Goal: Task Accomplishment & Management: Complete application form

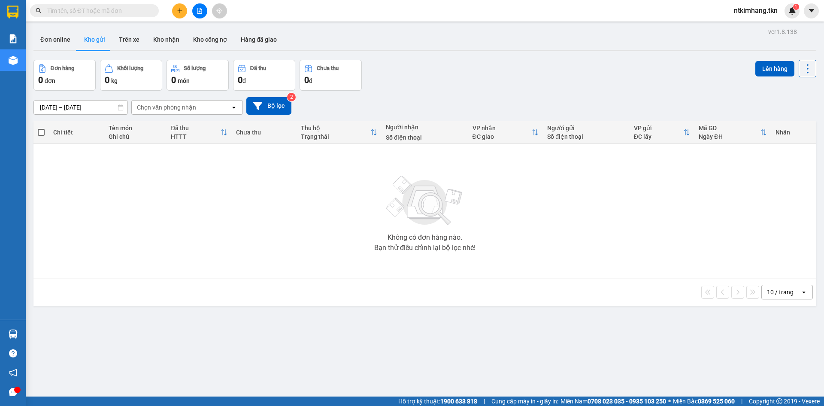
click at [179, 12] on icon "plus" at bounding box center [180, 11] width 6 height 6
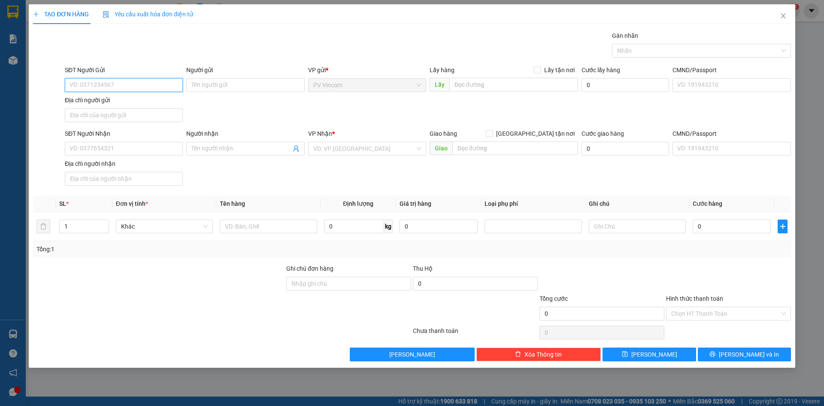
click at [149, 85] on input "SĐT Người Gửi" at bounding box center [124, 85] width 118 height 14
click at [223, 90] on input "Người gửi" at bounding box center [245, 85] width 118 height 14
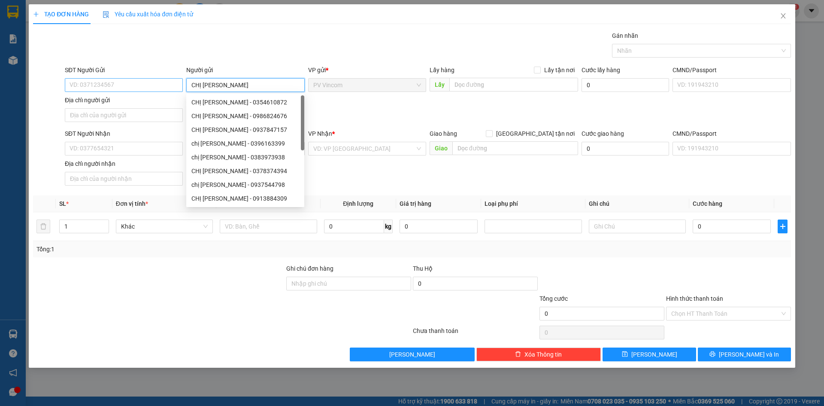
type input "CHỊ [PERSON_NAME]"
click at [146, 84] on input "SĐT Người Gửi" at bounding box center [124, 85] width 118 height 14
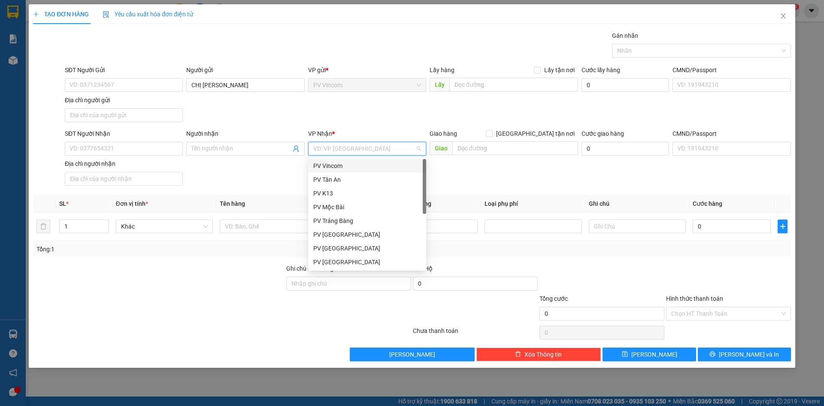
click at [359, 148] on input "search" at bounding box center [364, 148] width 102 height 13
click at [338, 264] on div "PV [GEOGRAPHIC_DATA]" at bounding box center [367, 261] width 108 height 9
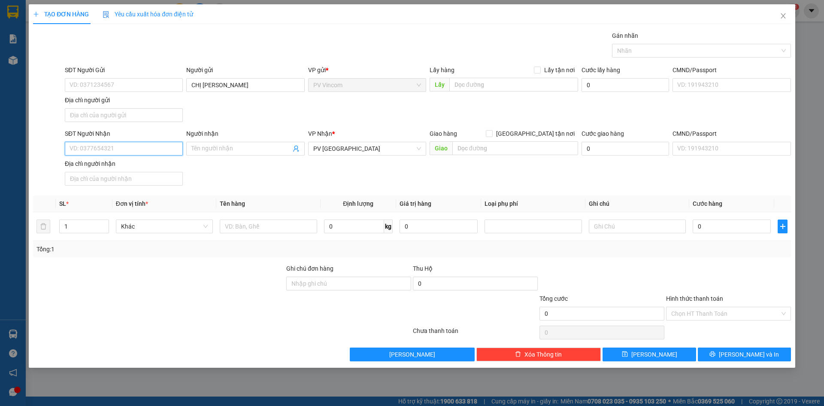
click at [120, 153] on input "SĐT Người Nhận" at bounding box center [124, 149] width 118 height 14
click at [122, 80] on input "SĐT Người Gửi" at bounding box center [124, 85] width 118 height 14
type input "0902596585"
click at [127, 151] on input "SĐT Người Nhận" at bounding box center [124, 149] width 118 height 14
type input "0365641644"
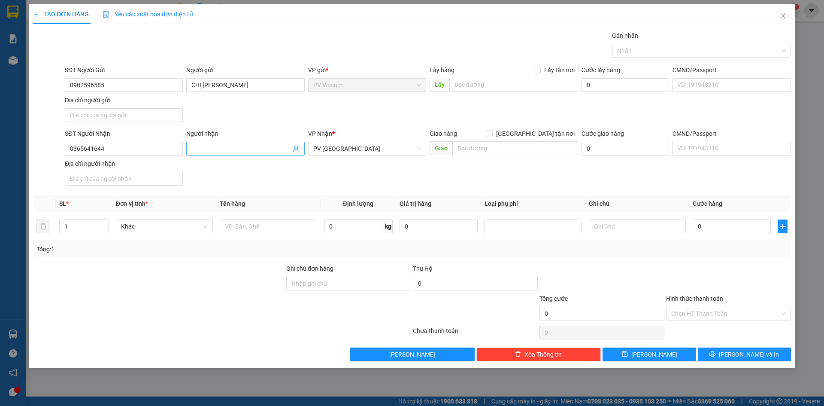
click at [243, 149] on input "Người nhận" at bounding box center [240, 148] width 99 height 9
type input "CHỊ [PERSON_NAME]"
click at [388, 179] on div "SĐT Người Nhận 0365641644 Người nhận CHỊ ĐIỆP VP Nhận * PV [GEOGRAPHIC_DATA] hà…" at bounding box center [428, 159] width 730 height 60
click at [243, 227] on input "text" at bounding box center [268, 226] width 97 height 14
type input "MĂT KÍNH"
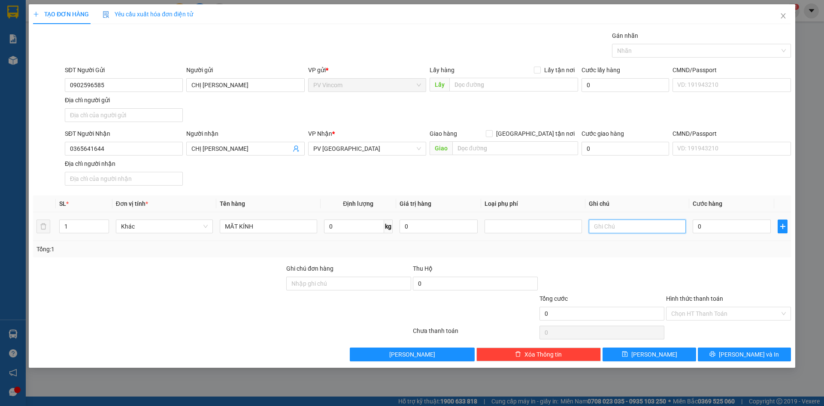
click at [603, 228] on input "text" at bounding box center [637, 226] width 97 height 14
type input "DỄ VỠ HƯ KHÔNG ĐỀN"
click at [714, 227] on input "0" at bounding box center [732, 226] width 78 height 14
type input "2"
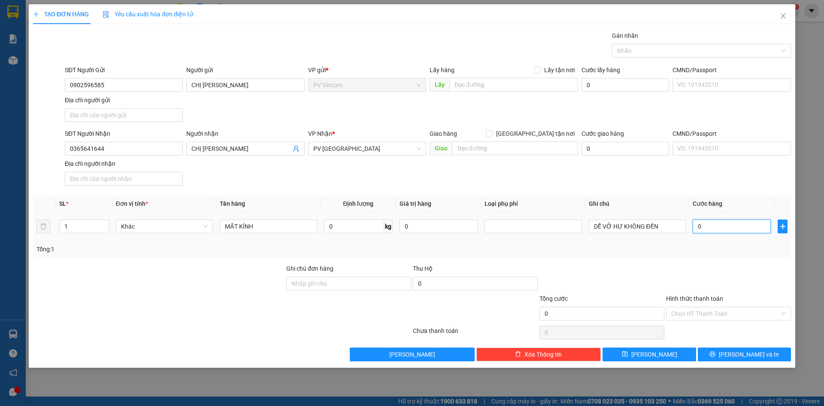
type input "2"
type input "20"
type input "200"
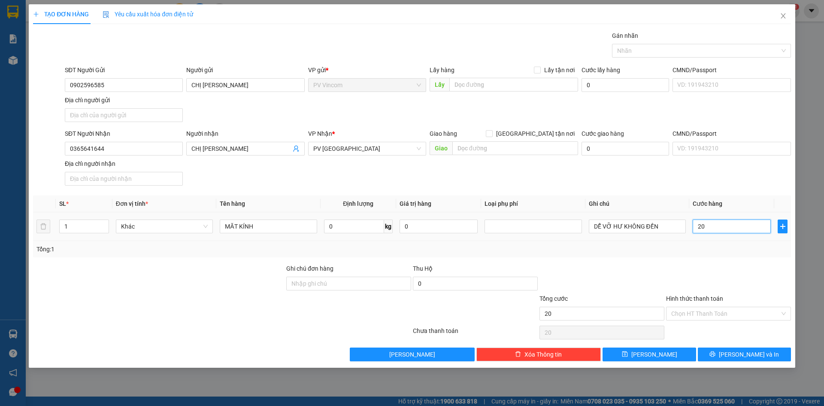
type input "200"
type input "2.000"
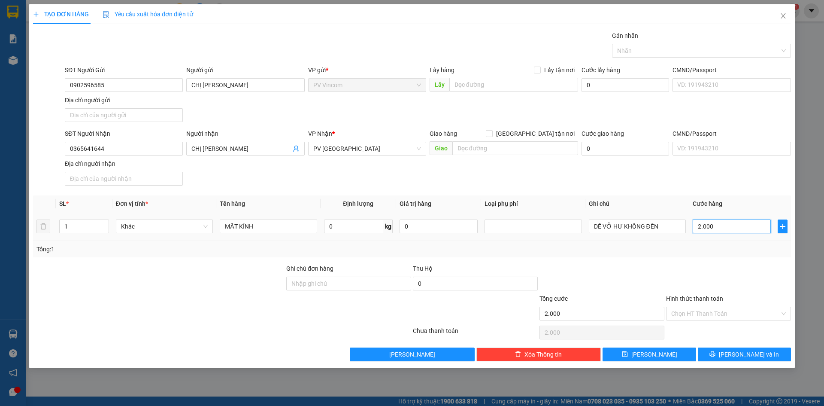
type input "20.000"
click at [710, 252] on div "Tổng: 1" at bounding box center [411, 248] width 751 height 9
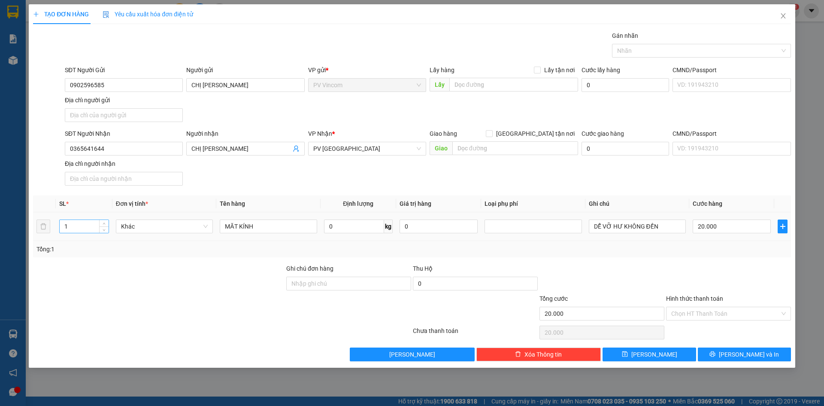
drag, startPoint x: 158, startPoint y: 226, endPoint x: 87, endPoint y: 224, distance: 70.9
click at [87, 224] on tr "1 Khác MĂT KÍNH 0 kg 0 DỄ VỠ HƯ KHÔNG ĐỀN 20.000" at bounding box center [412, 226] width 758 height 29
click at [145, 228] on span "Khác" at bounding box center [164, 226] width 87 height 13
click at [208, 228] on span "Khác" at bounding box center [164, 226] width 87 height 13
click at [180, 244] on div "Khác" at bounding box center [164, 243] width 87 height 9
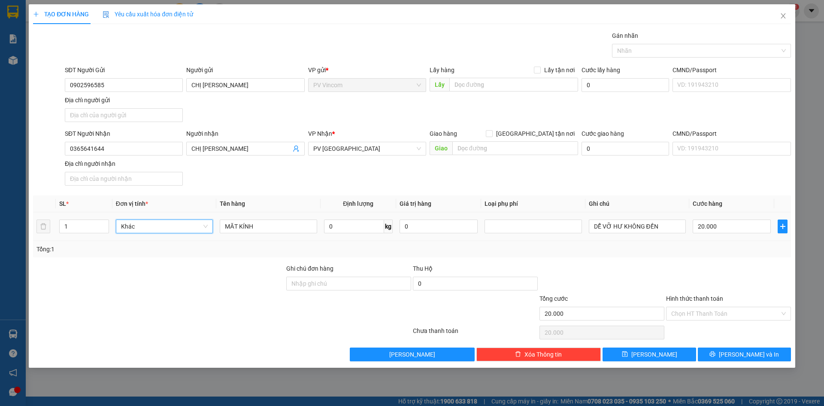
click at [179, 225] on span "Khác" at bounding box center [164, 226] width 87 height 13
type input "H"
click at [703, 314] on input "Hình thức thanh toán" at bounding box center [725, 313] width 109 height 13
click at [696, 327] on div "Tại văn phòng" at bounding box center [728, 330] width 115 height 9
type input "0"
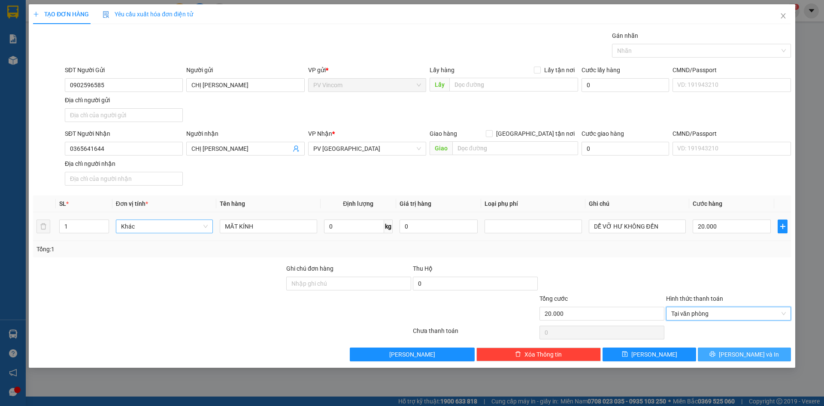
click at [735, 355] on button "[PERSON_NAME] và In" at bounding box center [744, 354] width 93 height 14
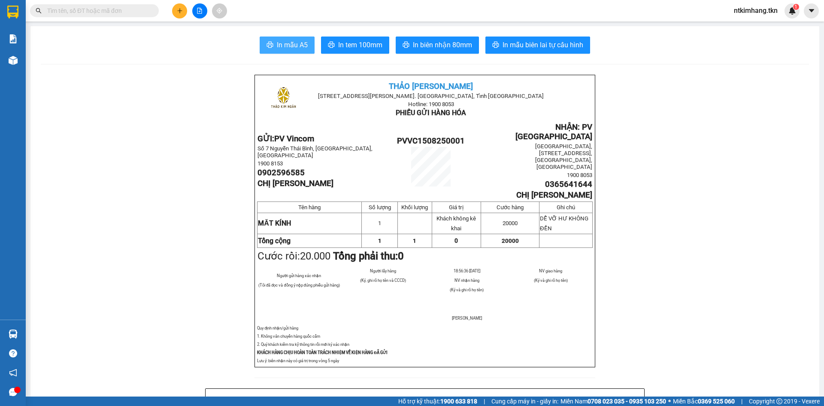
click at [294, 46] on span "In mẫu A5" at bounding box center [292, 44] width 31 height 11
click at [294, 47] on span "In mẫu A5" at bounding box center [292, 44] width 31 height 11
click at [271, 46] on button "In mẫu A5" at bounding box center [287, 44] width 55 height 17
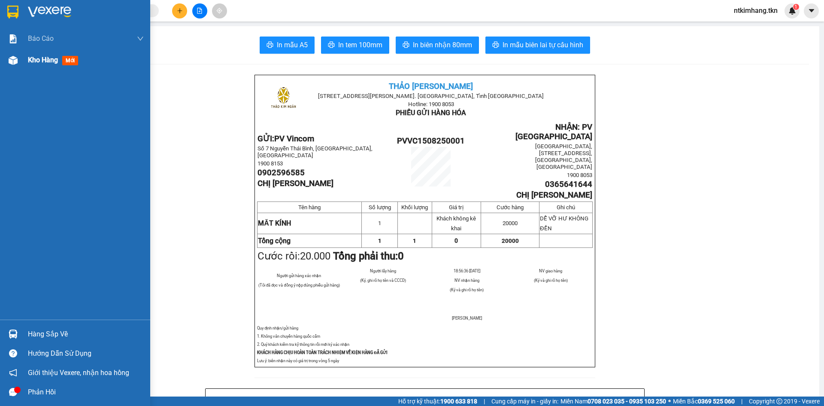
click at [33, 61] on span "Kho hàng" at bounding box center [43, 60] width 30 height 8
